Goal: Task Accomplishment & Management: Manage account settings

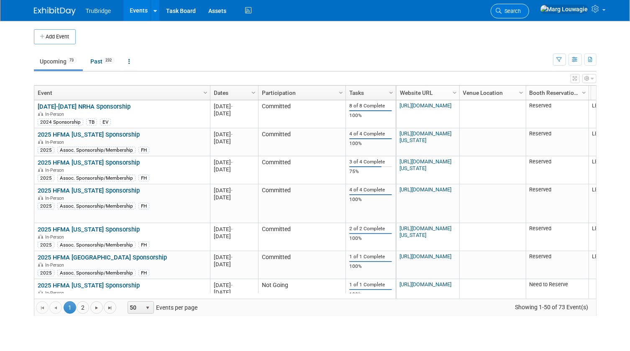
click at [521, 11] on span "Search" at bounding box center [511, 11] width 19 height 6
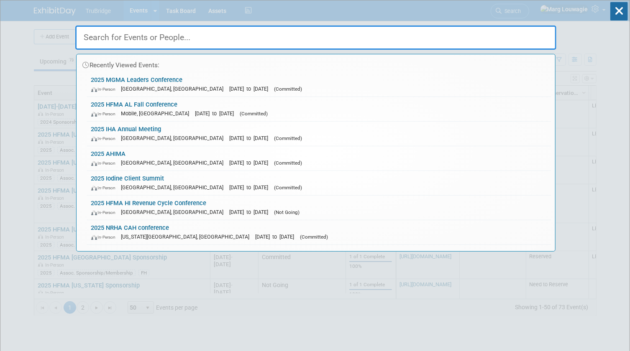
click at [540, 33] on input "text" at bounding box center [315, 38] width 481 height 24
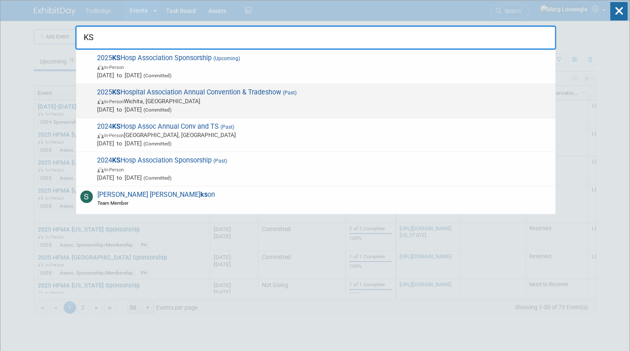
type input "KS"
click at [334, 91] on span "2025 KS Hospital Association Annual Convention & Tradeshow (Past) In-Person Wic…" at bounding box center [323, 101] width 456 height 26
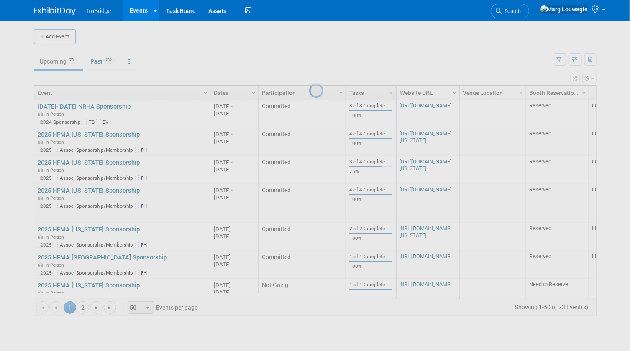
click at [321, 91] on div at bounding box center [315, 175] width 12 height 351
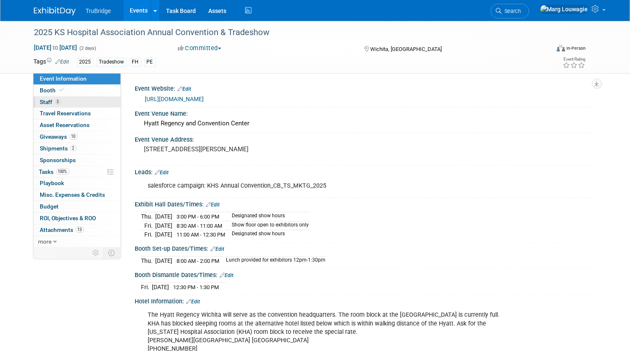
click at [62, 101] on link "3 Staff 3" at bounding box center [76, 102] width 87 height 11
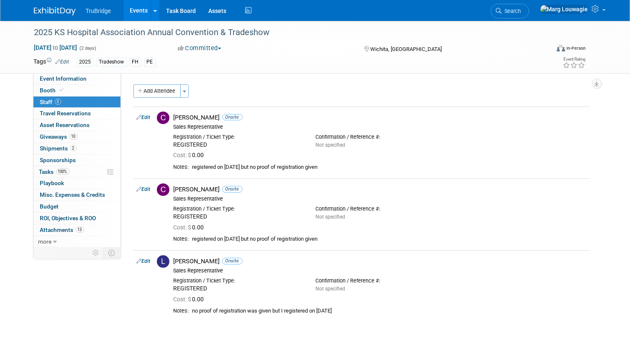
drag, startPoint x: 531, startPoint y: 9, endPoint x: 531, endPoint y: 17, distance: 8.0
click at [502, 9] on icon at bounding box center [499, 11] width 6 height 6
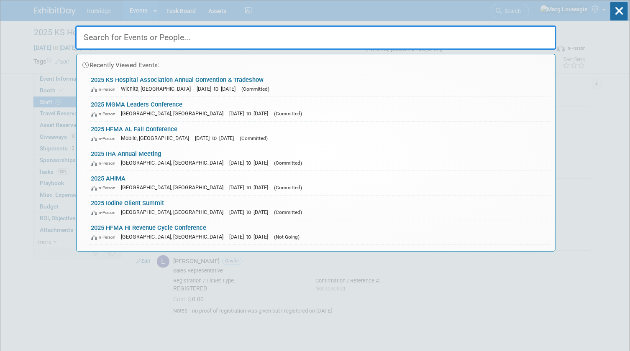
click at [530, 33] on input "text" at bounding box center [315, 38] width 481 height 24
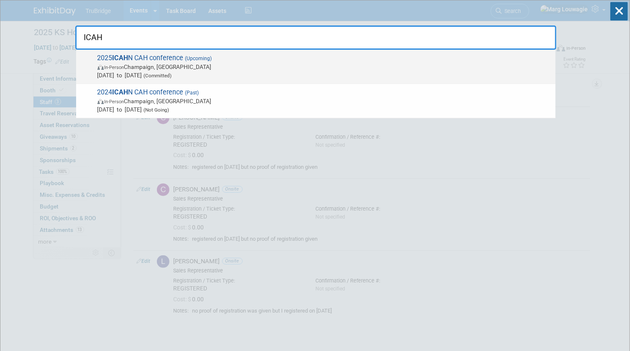
type input "ICAH"
click at [121, 58] on strong "ICAH" at bounding box center [121, 58] width 16 height 8
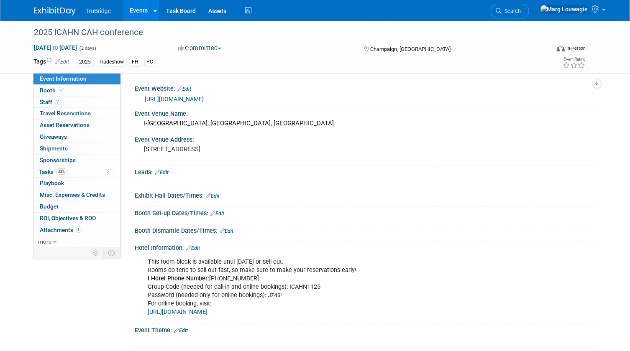
drag, startPoint x: 540, startPoint y: 13, endPoint x: 531, endPoint y: 32, distance: 21.0
click at [521, 13] on span "Search" at bounding box center [511, 11] width 19 height 6
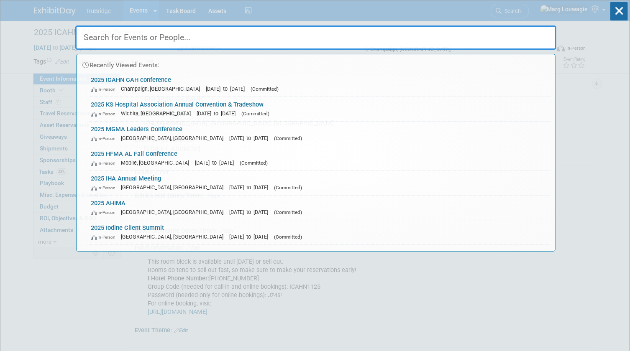
click at [524, 42] on input "text" at bounding box center [315, 38] width 481 height 24
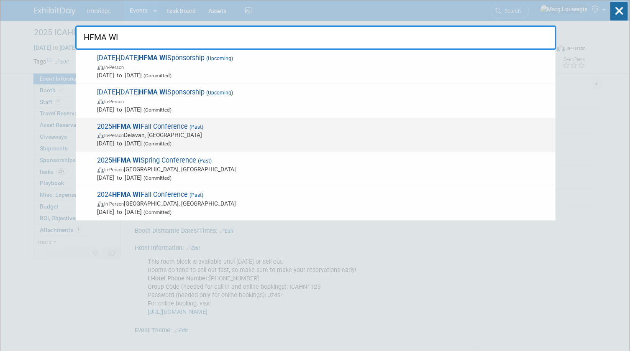
type input "HFMA WI"
click at [184, 134] on span "In-Person Delavan, WI" at bounding box center [324, 135] width 454 height 8
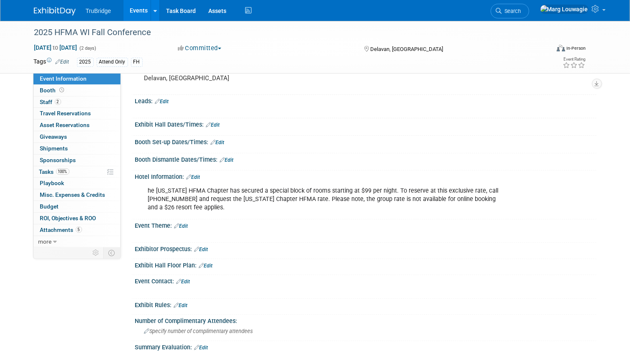
scroll to position [76, 0]
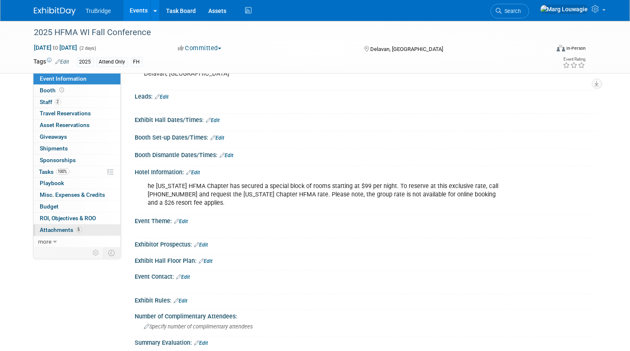
click at [59, 229] on span "Attachments 5" at bounding box center [61, 230] width 42 height 7
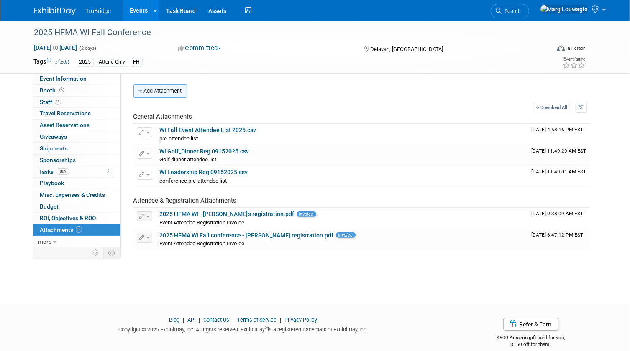
click at [167, 91] on button "Add Attachment" at bounding box center [160, 91] width 54 height 13
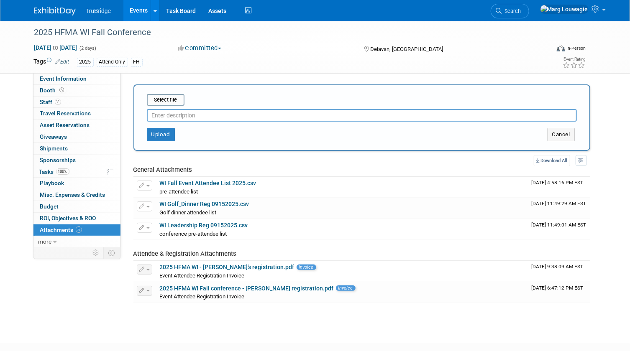
click at [176, 117] on input "text" at bounding box center [362, 115] width 430 height 13
type input "Post attendee list"
click at [157, 98] on input "file" at bounding box center [134, 100] width 100 height 10
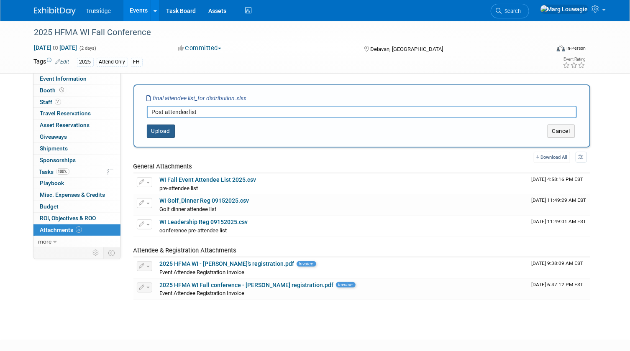
click at [169, 134] on button "Upload" at bounding box center [161, 131] width 28 height 13
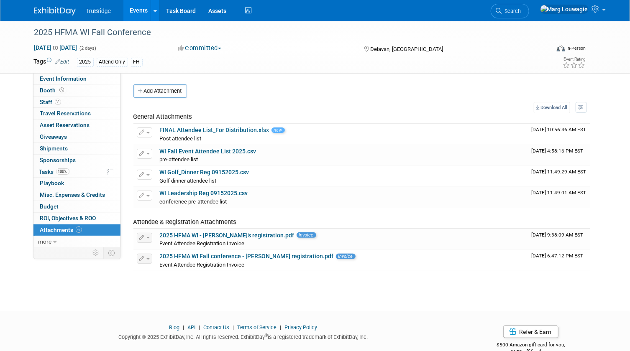
drag, startPoint x: 544, startPoint y: 13, endPoint x: 536, endPoint y: 32, distance: 21.2
click at [521, 13] on span "Search" at bounding box center [511, 11] width 19 height 6
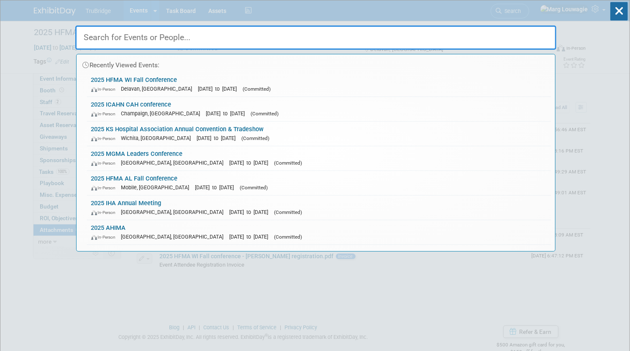
click at [532, 36] on input "text" at bounding box center [315, 38] width 481 height 24
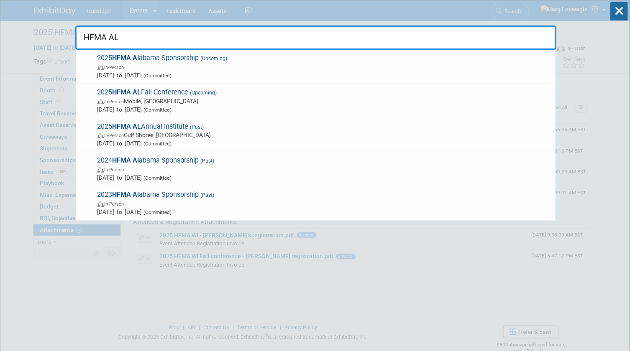
type input "HFMA AL"
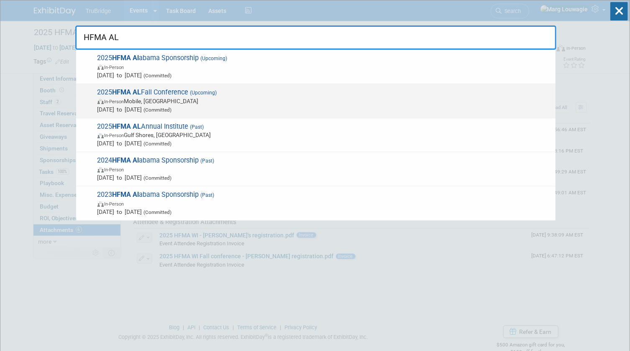
click at [174, 92] on span "2025 HFMA AL Fall Conference (Upcoming) In-Person Mobile, AL Oct 8, 2025 to Oct…" at bounding box center [323, 101] width 456 height 26
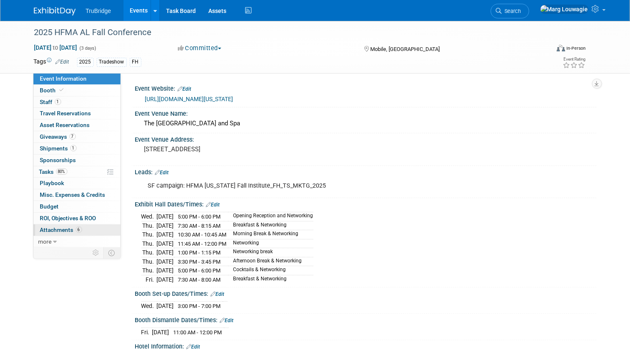
click at [56, 230] on span "Attachments 6" at bounding box center [61, 230] width 42 height 7
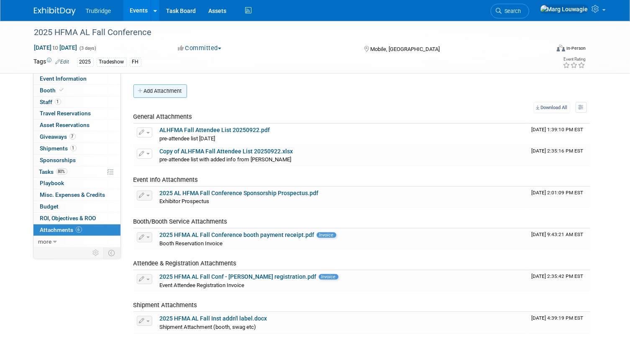
click at [176, 95] on button "Add Attachment" at bounding box center [160, 91] width 54 height 13
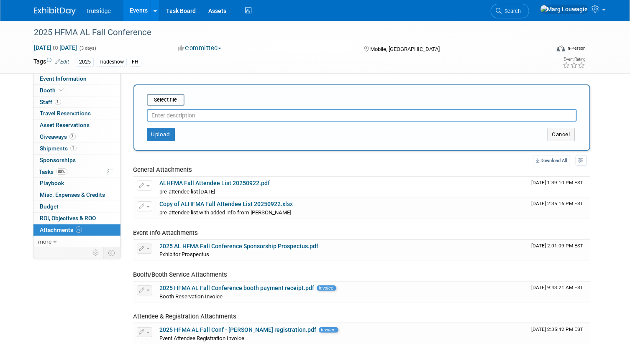
click at [186, 114] on input "text" at bounding box center [362, 115] width 430 height 13
type input "9.29.25 pre-attendee list"
click at [165, 98] on input "file" at bounding box center [134, 100] width 100 height 10
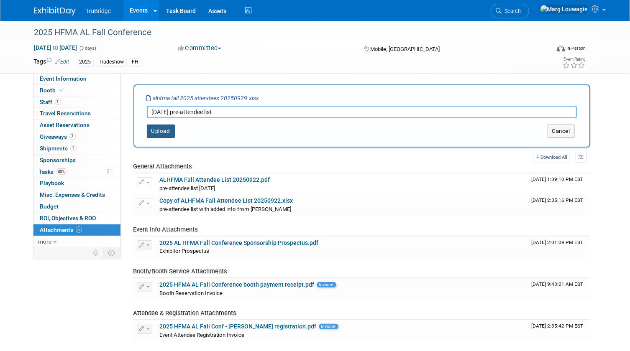
click at [162, 134] on button "Upload" at bounding box center [161, 131] width 28 height 13
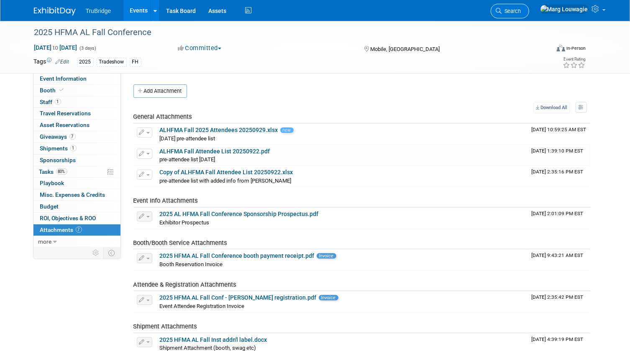
drag, startPoint x: 536, startPoint y: 9, endPoint x: 533, endPoint y: 31, distance: 22.0
click at [521, 10] on span "Search" at bounding box center [511, 11] width 19 height 6
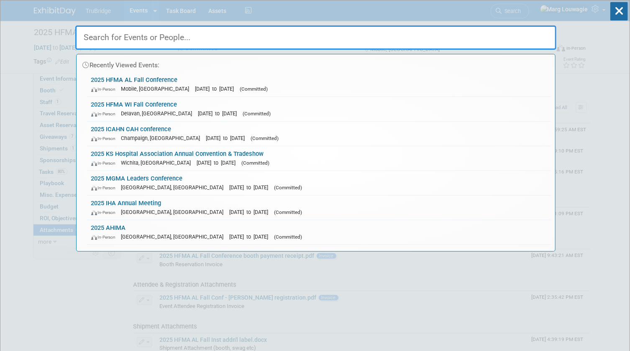
click at [533, 33] on input "text" at bounding box center [315, 38] width 481 height 24
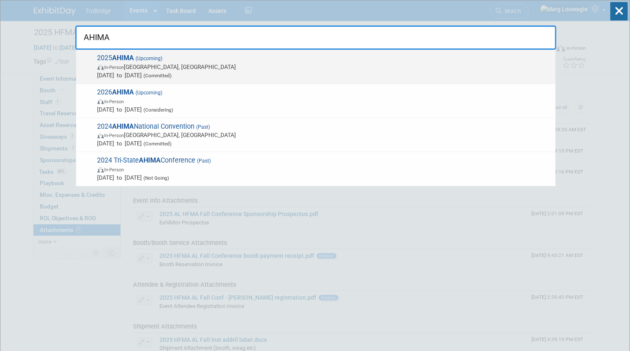
type input "AHIMA"
click at [172, 75] on span "(Committed)" at bounding box center [157, 76] width 30 height 6
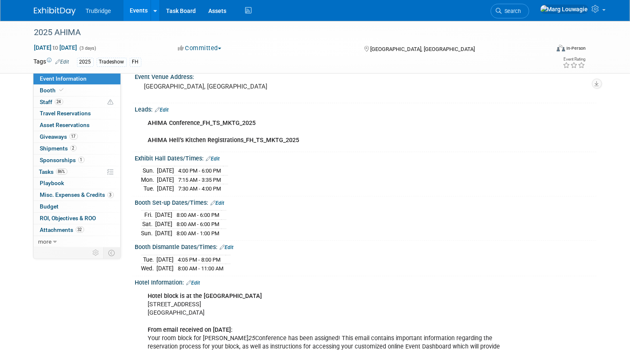
scroll to position [76, 0]
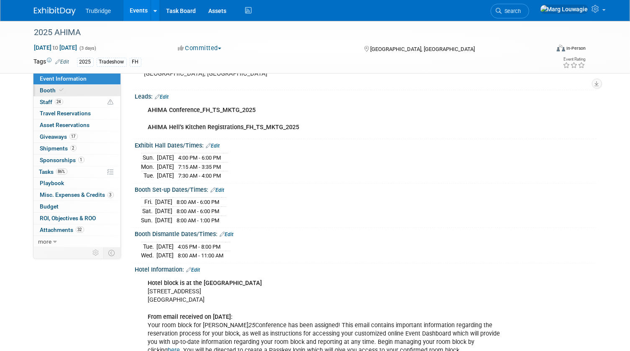
click at [69, 90] on link "Booth" at bounding box center [76, 90] width 87 height 11
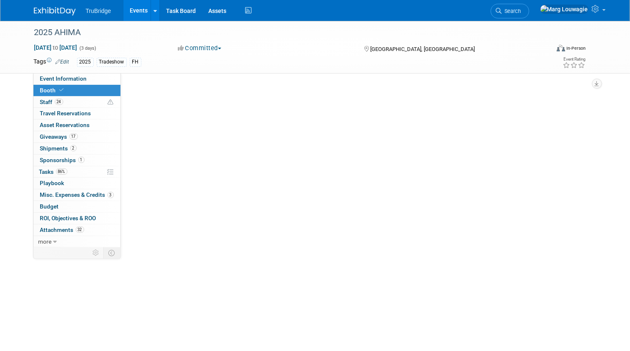
scroll to position [0, 0]
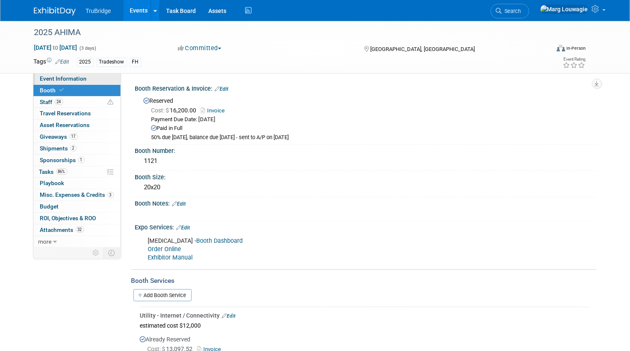
drag, startPoint x: 70, startPoint y: 78, endPoint x: 241, endPoint y: 95, distance: 172.0
click at [70, 78] on span "Event Information" at bounding box center [63, 78] width 47 height 7
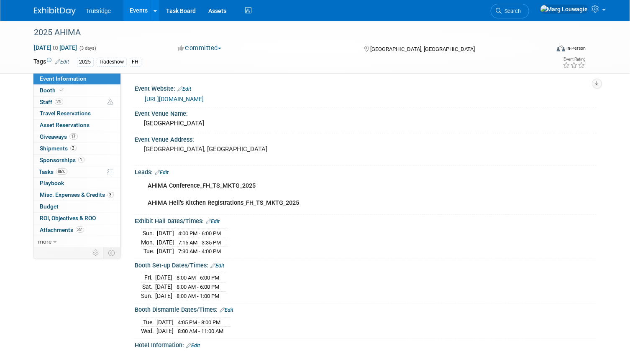
click at [204, 99] on link "[URL][DOMAIN_NAME]" at bounding box center [174, 99] width 59 height 7
